Goal: Find contact information: Obtain details needed to contact an individual or organization

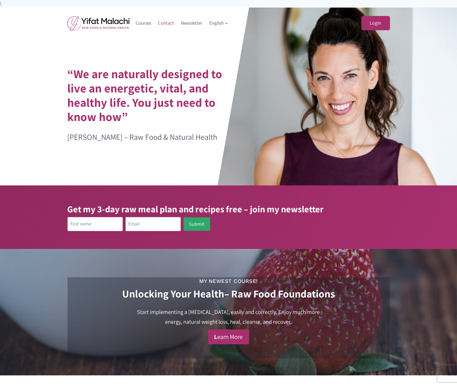
click at [165, 22] on link "Contact" at bounding box center [166, 22] width 23 height 13
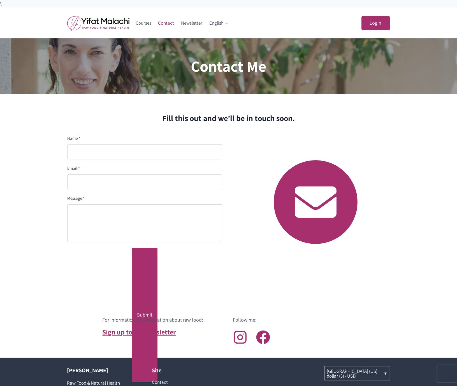
click at [89, 20] on img at bounding box center [98, 23] width 62 height 15
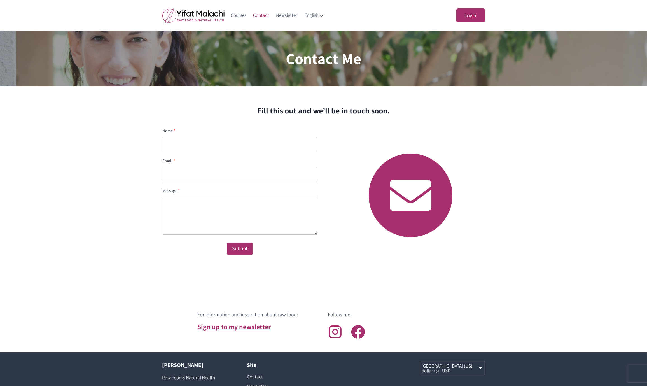
click at [182, 15] on img at bounding box center [193, 15] width 62 height 15
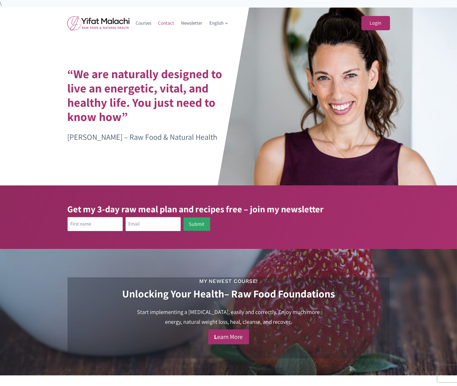
click at [171, 21] on link "Contact" at bounding box center [166, 22] width 23 height 13
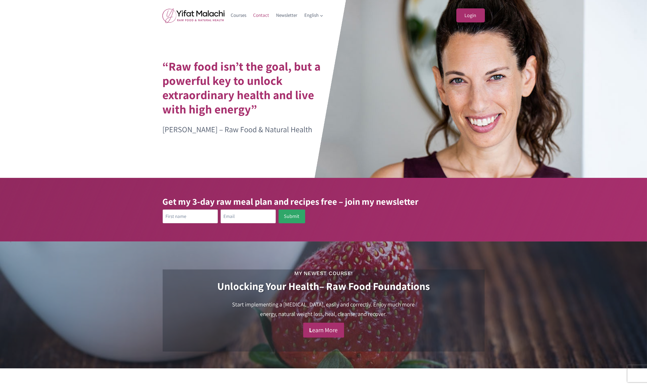
click at [261, 17] on link "Contact" at bounding box center [261, 15] width 23 height 13
